Goal: Information Seeking & Learning: Learn about a topic

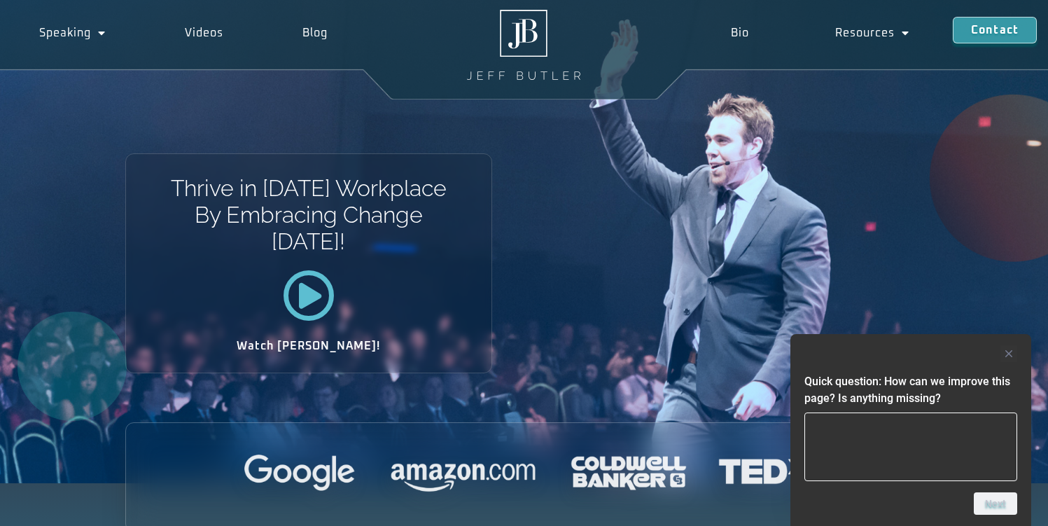
scroll to position [35, 0]
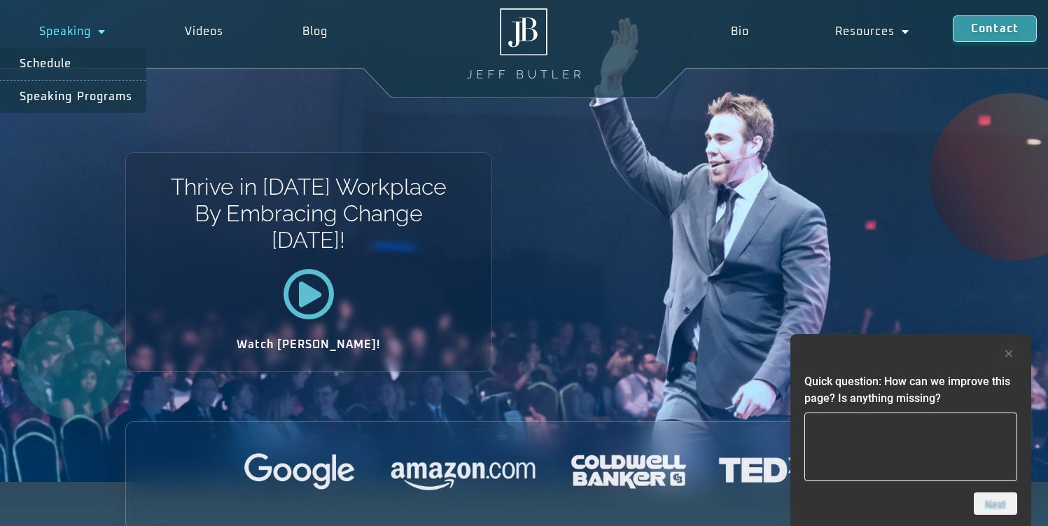
click at [66, 29] on link "Speaking" at bounding box center [73, 31] width 146 height 32
click at [68, 29] on link "Speaking" at bounding box center [73, 31] width 146 height 32
click at [54, 106] on link "Speaking Programs" at bounding box center [73, 96] width 146 height 32
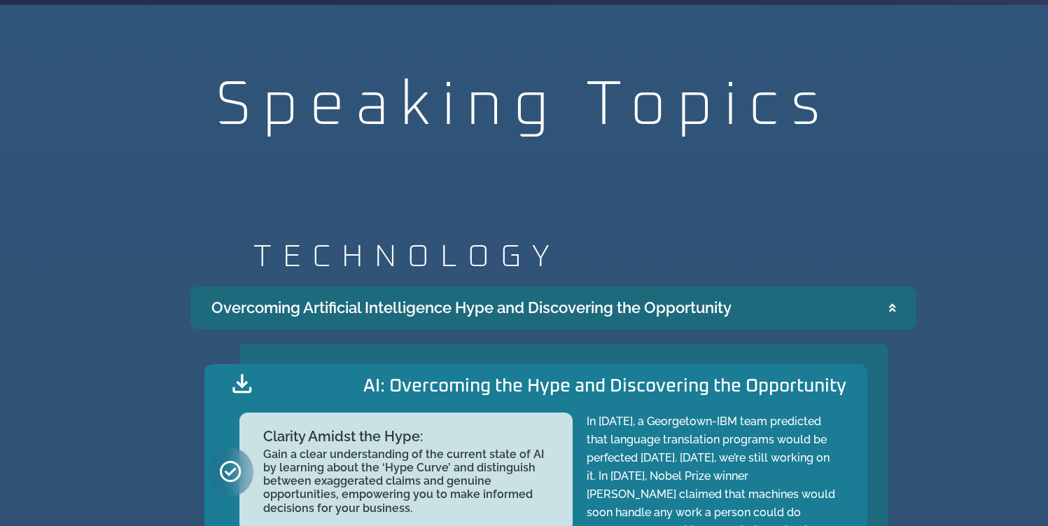
scroll to position [1246, 0]
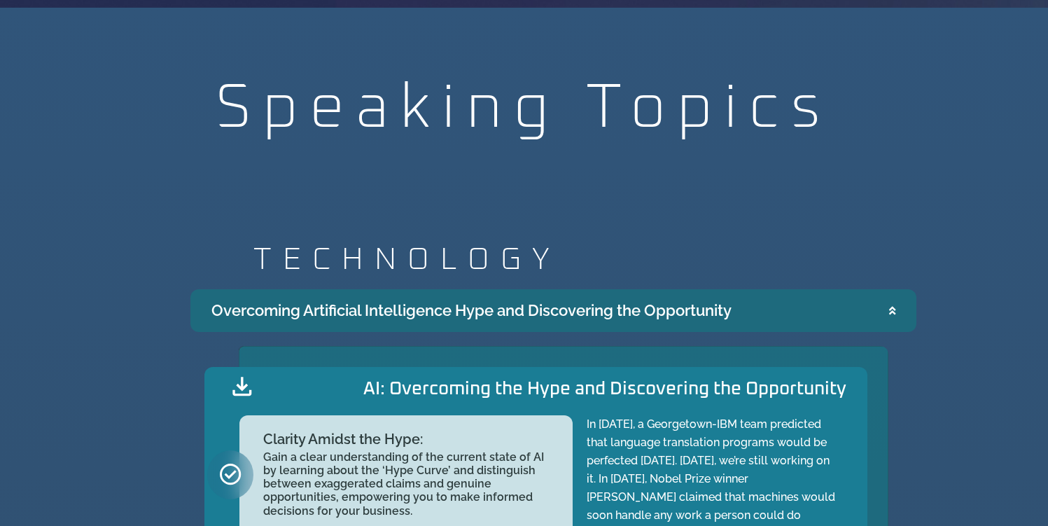
click at [897, 311] on summary "Overcoming Artificial Intelligence Hype and Discovering the Opportunity" at bounding box center [553, 310] width 726 height 43
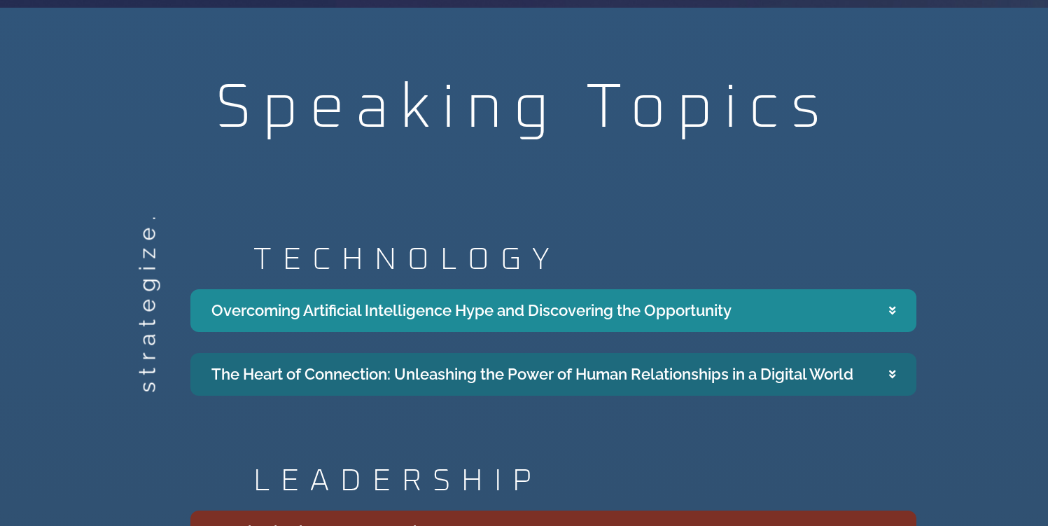
click at [860, 369] on summary "The Heart of Connection: Unleashing the Power of Human Relationships in a Digit…" at bounding box center [553, 374] width 726 height 43
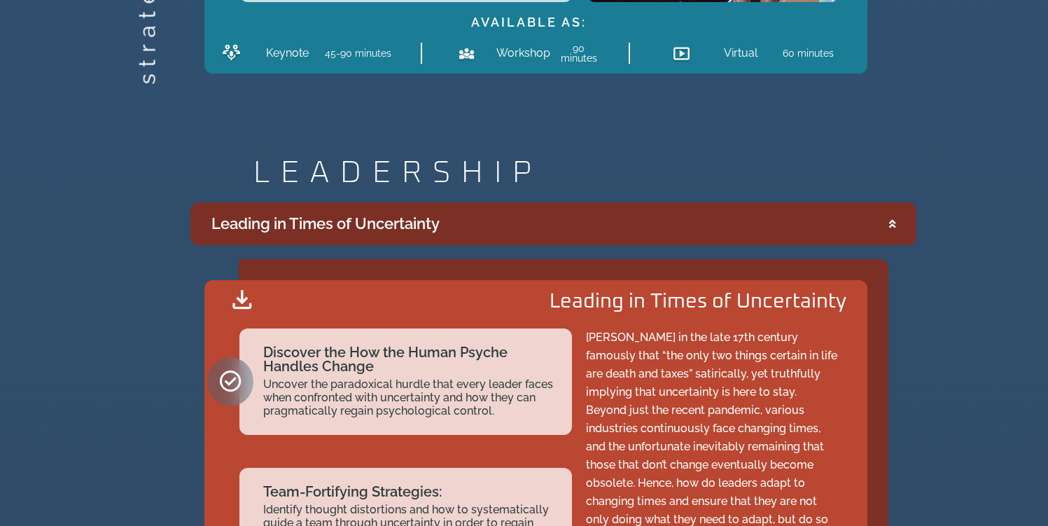
scroll to position [2118, 0]
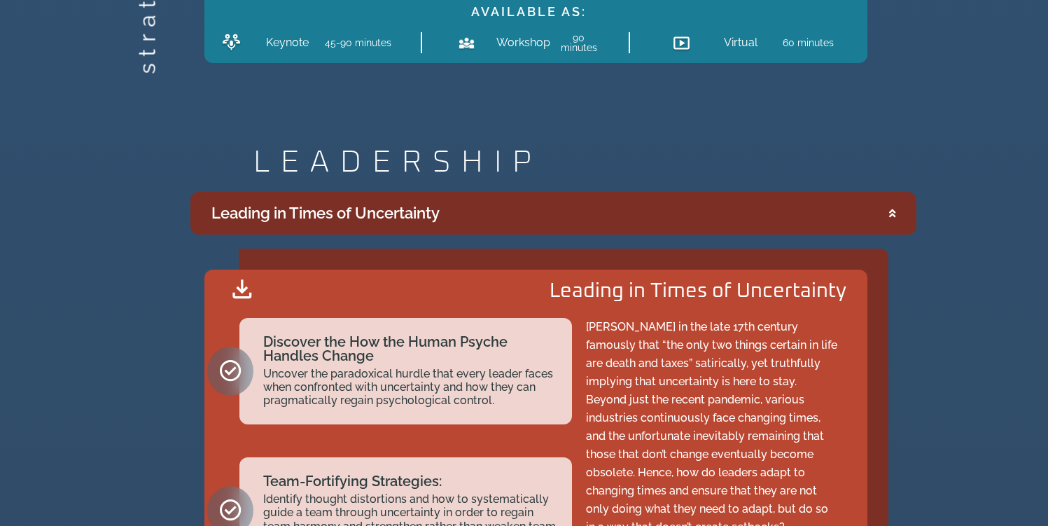
click at [890, 223] on summary "Leading in Times of Uncertainty" at bounding box center [553, 213] width 726 height 43
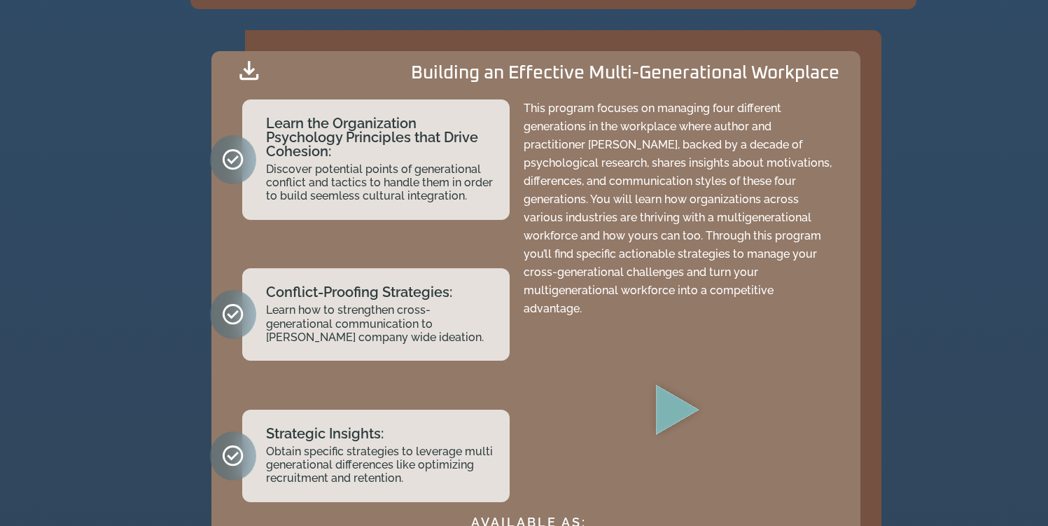
scroll to position [2368, 0]
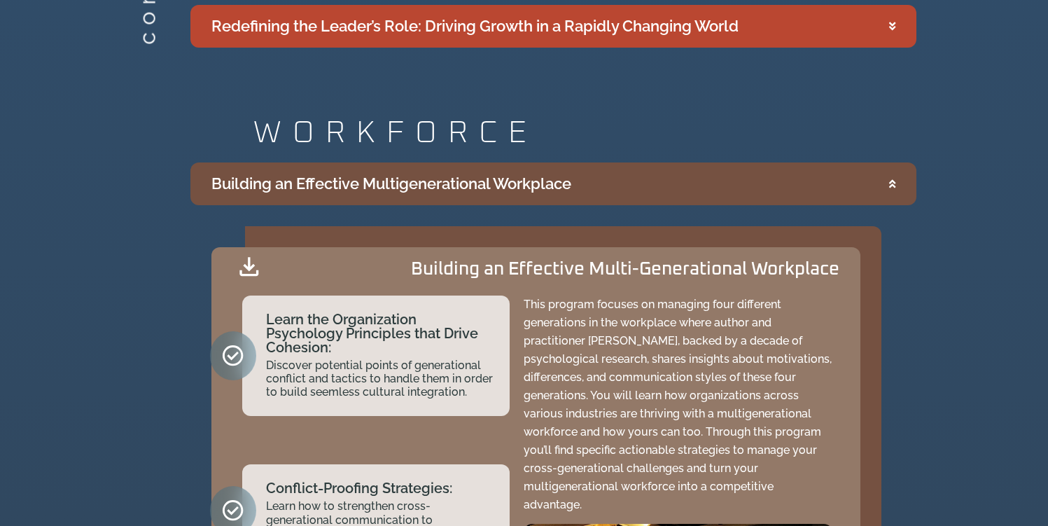
click at [892, 185] on icon "Accordion. Open links with Enter or Space, close with Escape, and navigate with…" at bounding box center [892, 183] width 6 height 10
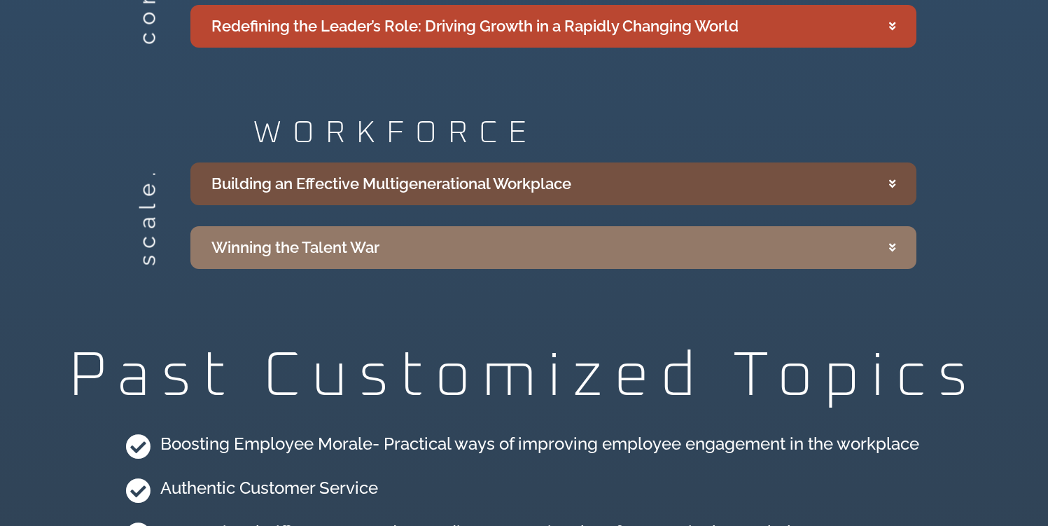
drag, startPoint x: 578, startPoint y: 185, endPoint x: 212, endPoint y: 180, distance: 366.1
click at [212, 180] on summary "Building an Effective Multigenerational Workplace" at bounding box center [553, 183] width 726 height 43
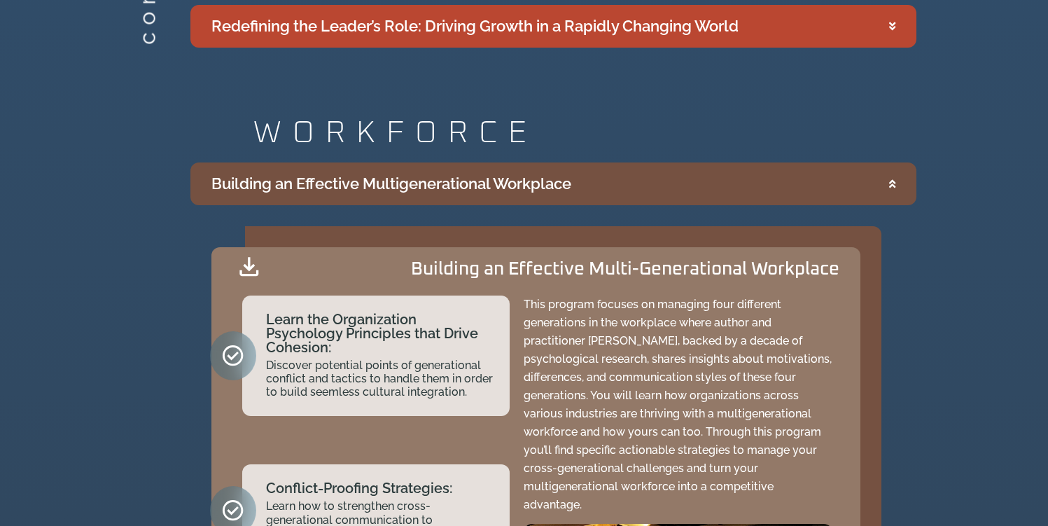
copy div "Building an Effective Multigenerational Workplace"
click at [893, 184] on icon "Accordion. Open links with Enter or Space, close with Escape, and navigate with…" at bounding box center [892, 183] width 6 height 10
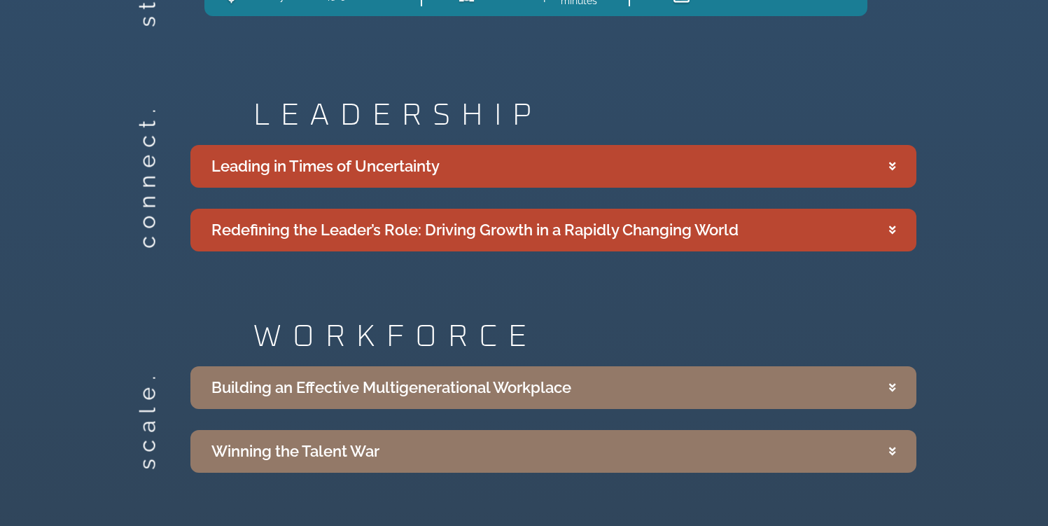
scroll to position [1756, 0]
